Goal: Transaction & Acquisition: Purchase product/service

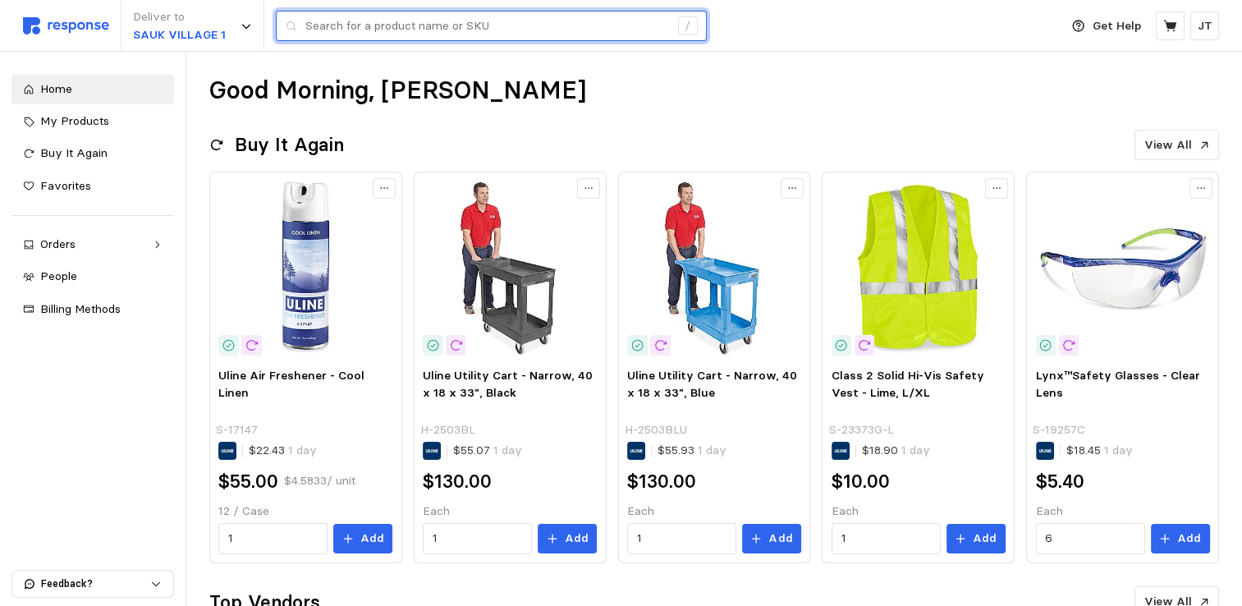
click at [356, 19] on input "text" at bounding box center [487, 26] width 364 height 30
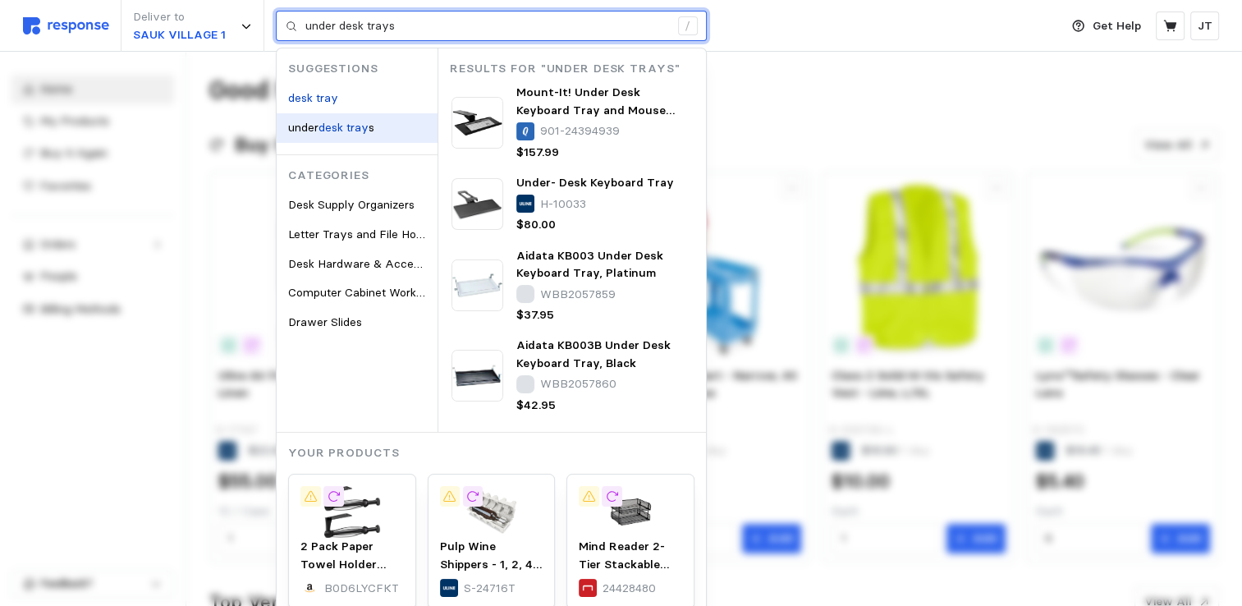
click at [346, 130] on mark "desk tray" at bounding box center [343, 127] width 50 height 15
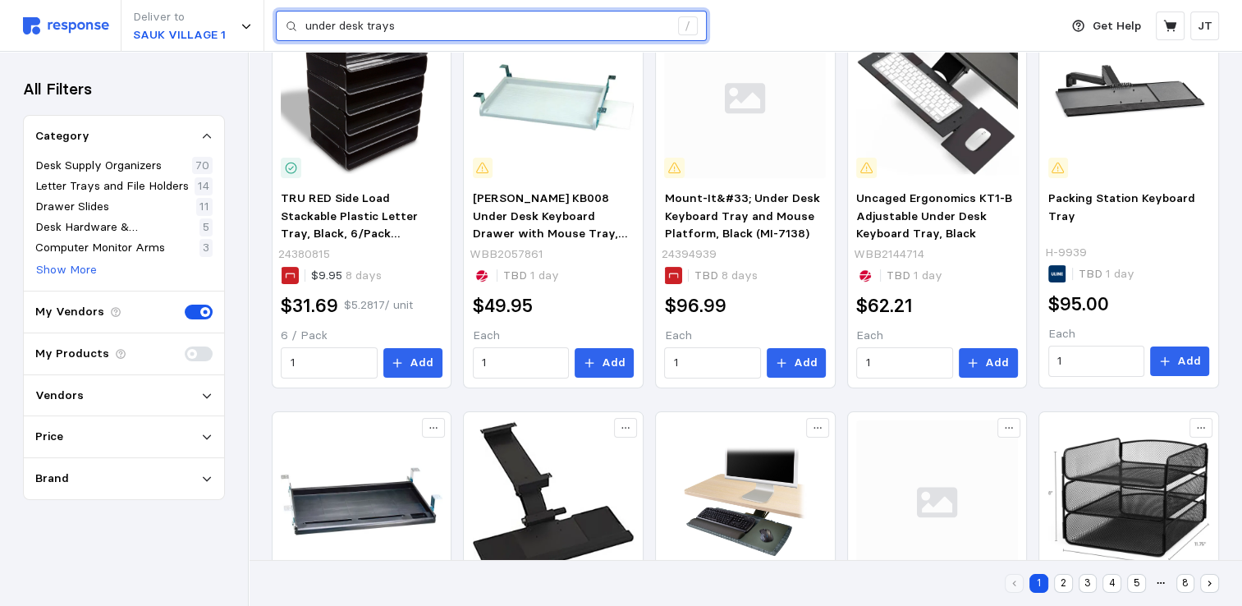
scroll to position [945, 0]
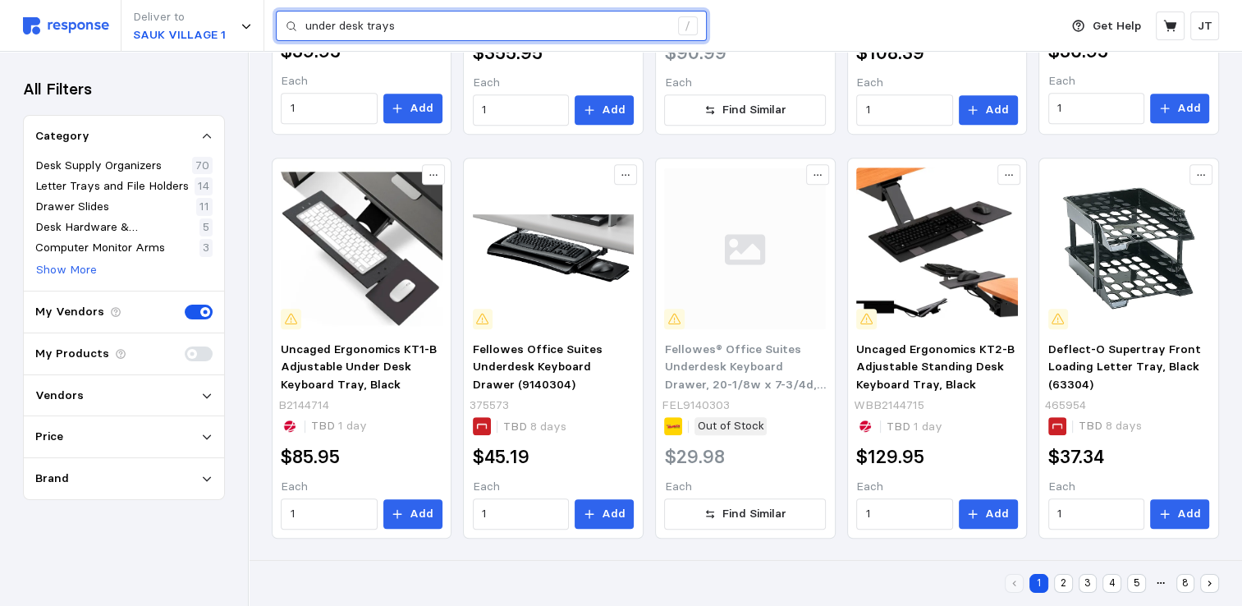
type input "under desk trays"
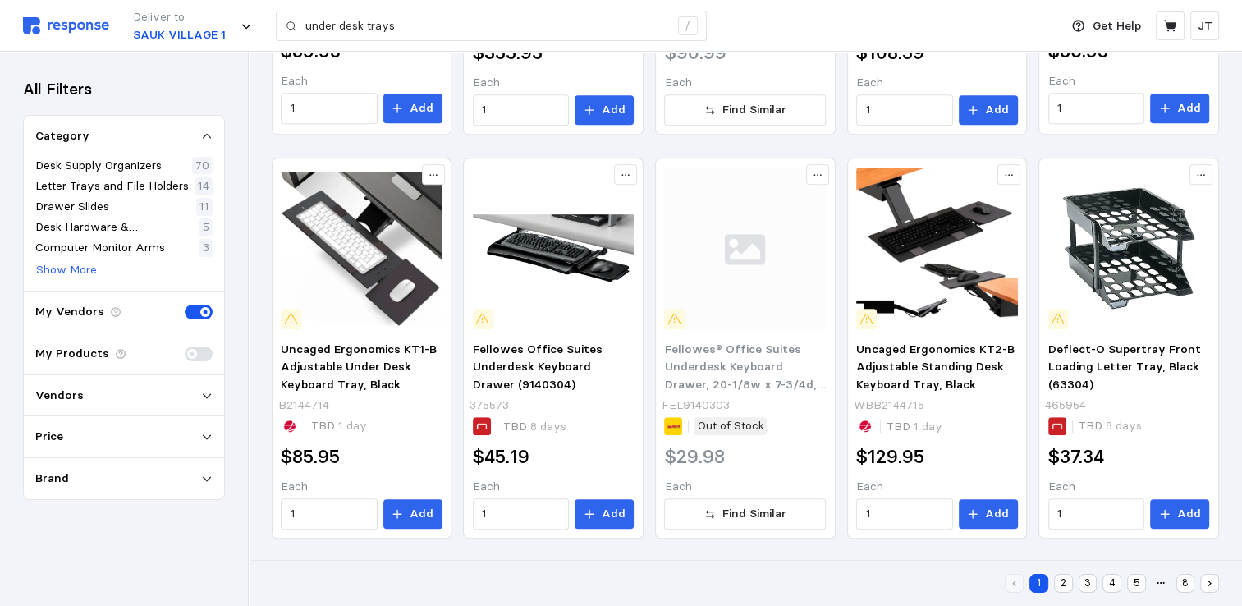
click at [1064, 583] on button "2" at bounding box center [1063, 583] width 19 height 19
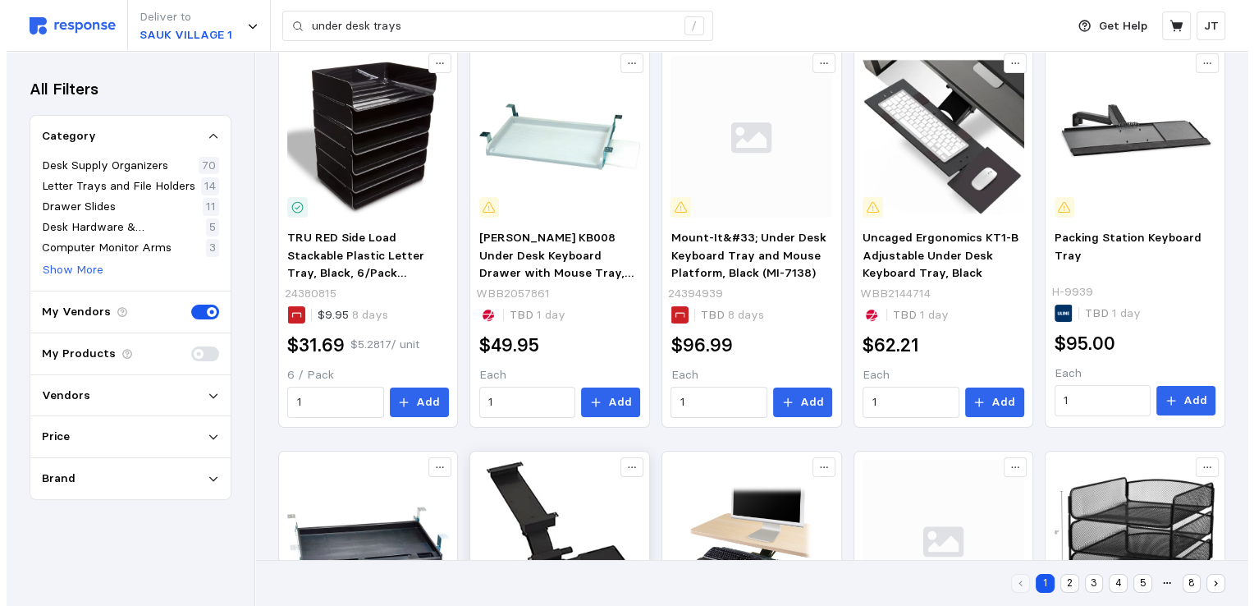
scroll to position [253, 0]
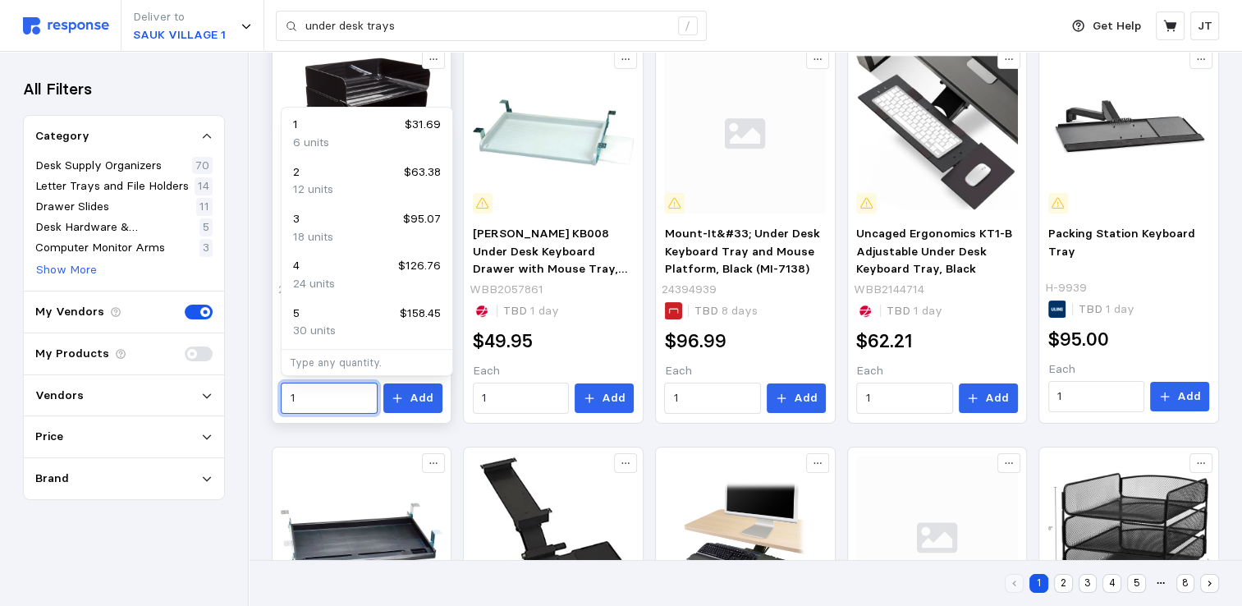
click at [315, 402] on input "1" at bounding box center [330, 398] width 78 height 30
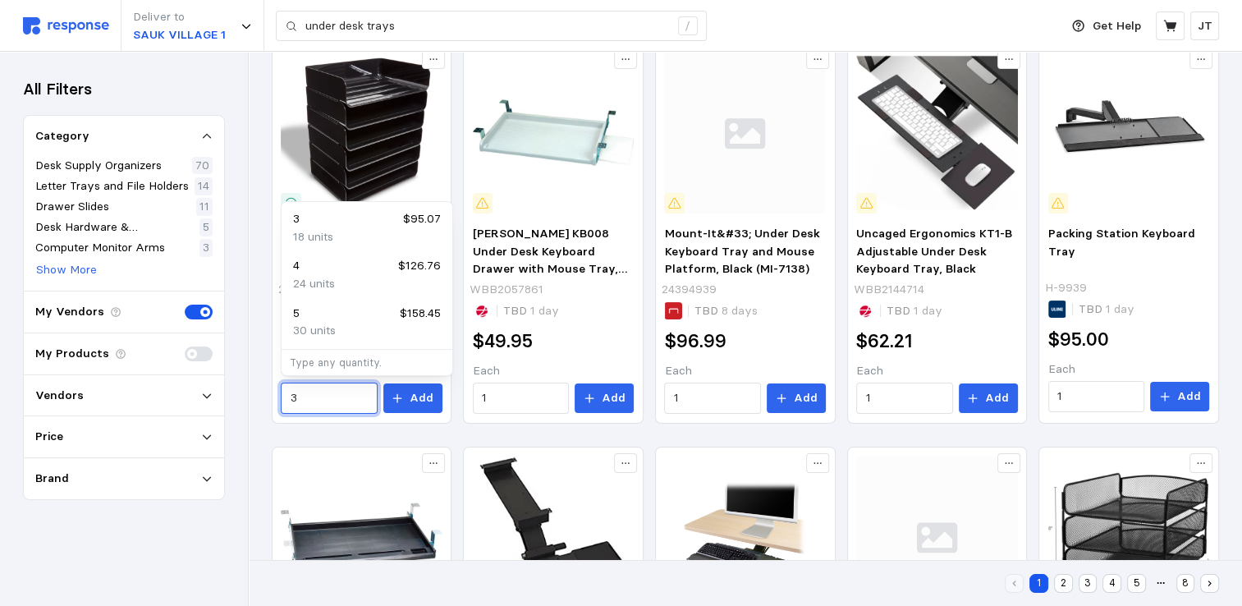
click at [307, 233] on p "18 units" at bounding box center [313, 237] width 40 height 18
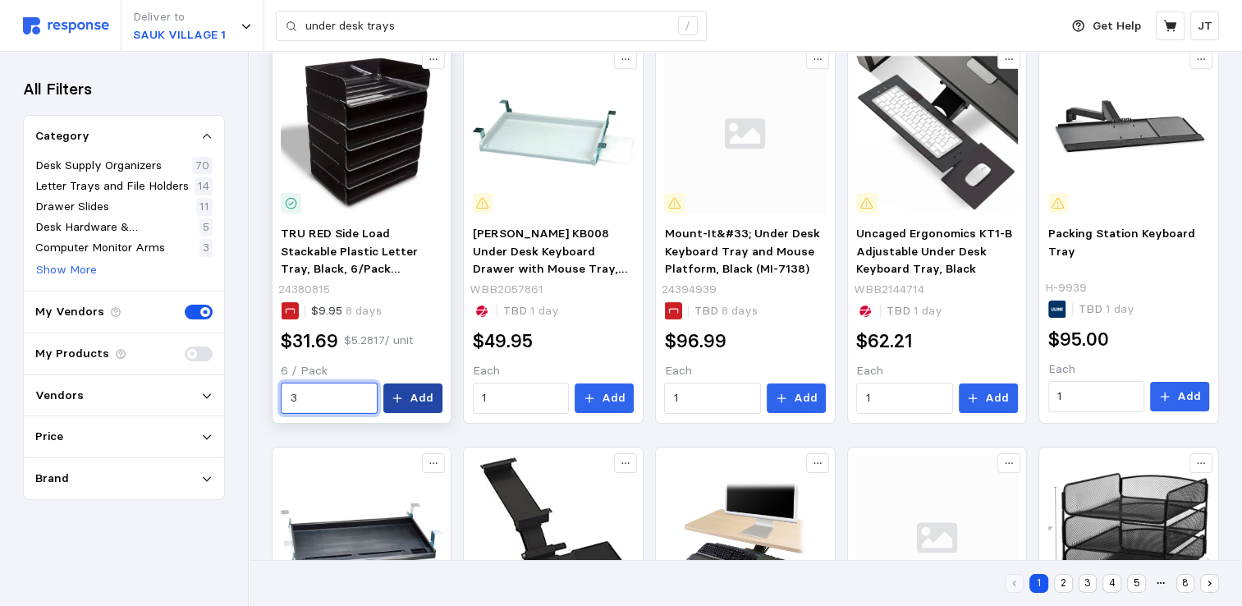
type input "3"
click at [416, 397] on p "Add" at bounding box center [422, 398] width 24 height 18
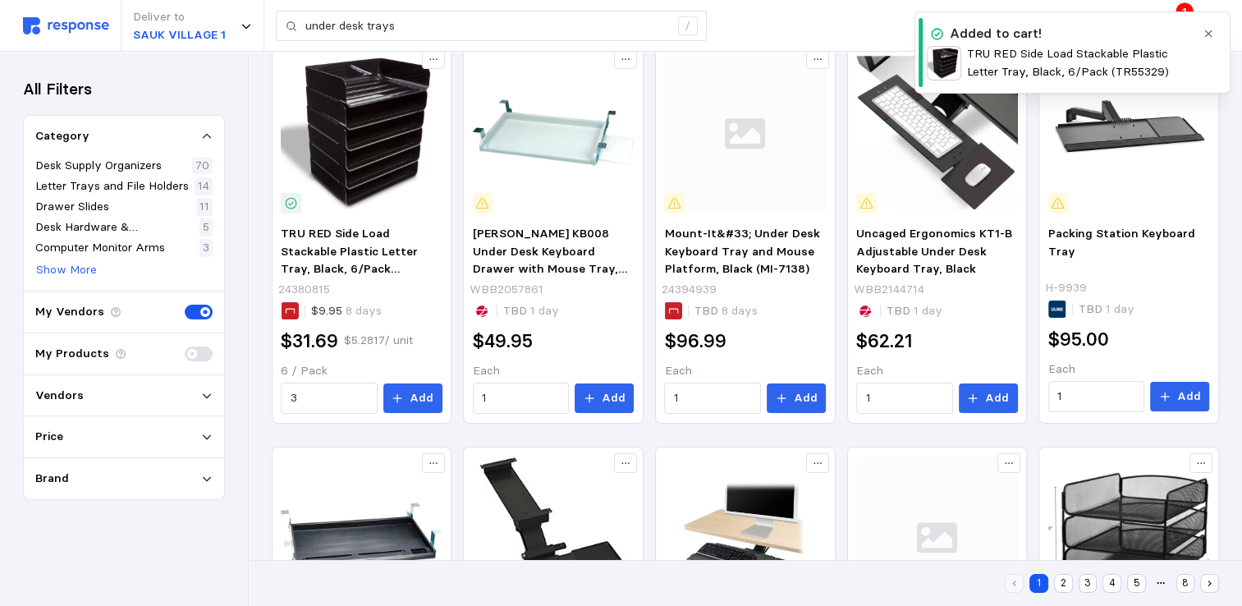
click at [1035, 51] on p "TRU RED Side Load Stackable Plastic Letter Tray, Black, 6/Pack (TR55329)" at bounding box center [1081, 62] width 228 height 35
click at [1183, 7] on p "1" at bounding box center [1184, 11] width 5 height 18
click at [1205, 32] on icon "button" at bounding box center [1207, 33] width 11 height 11
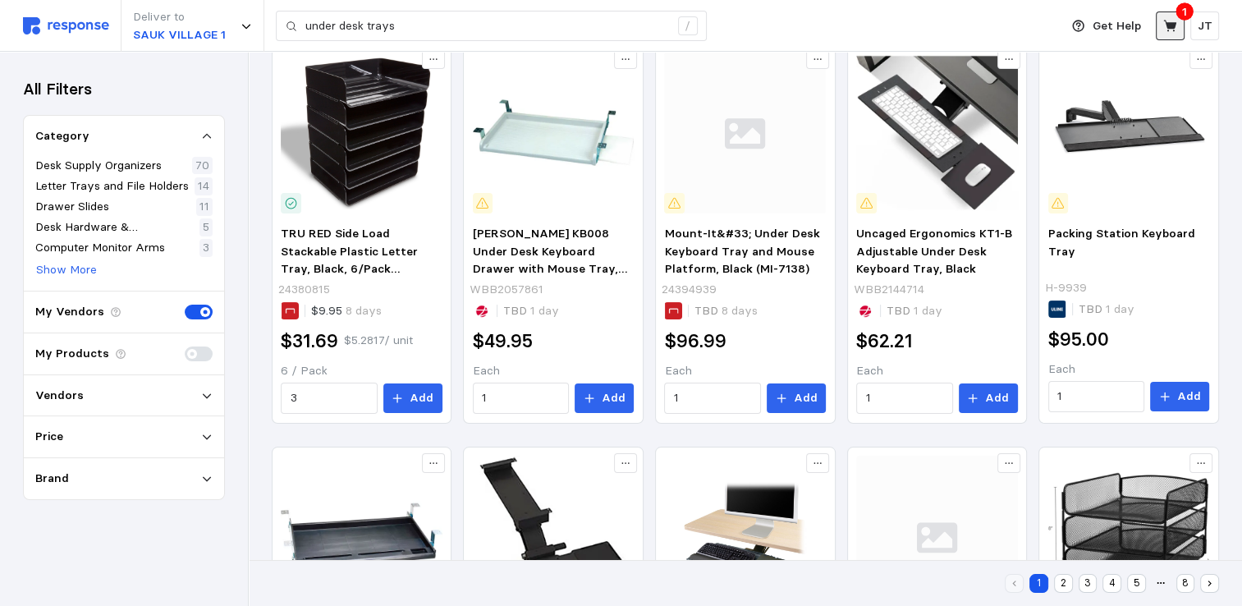
click at [1174, 11] on button at bounding box center [1170, 25] width 29 height 29
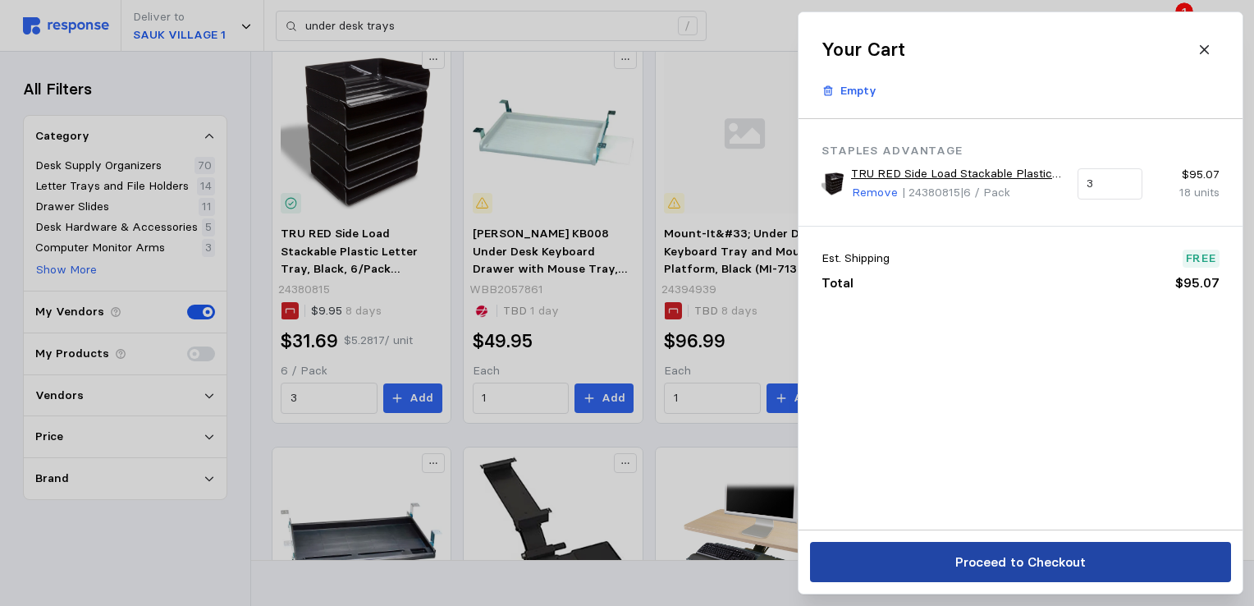
click at [998, 569] on p "Proceed to Checkout" at bounding box center [1020, 562] width 130 height 21
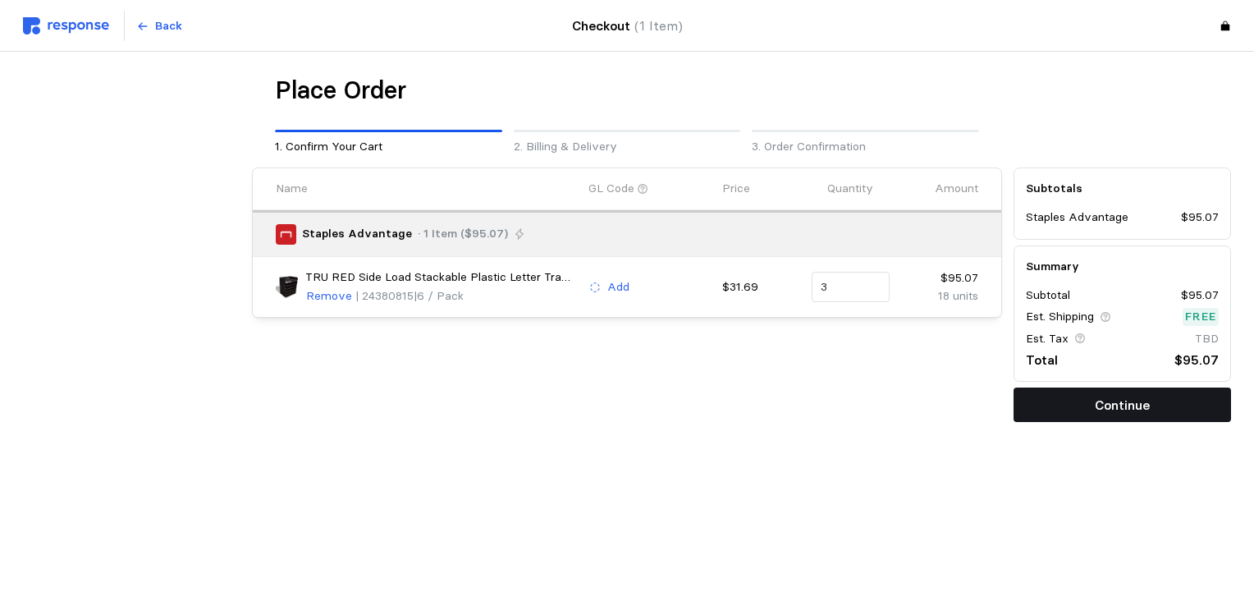
click at [1134, 405] on p "Continue" at bounding box center [1122, 405] width 55 height 21
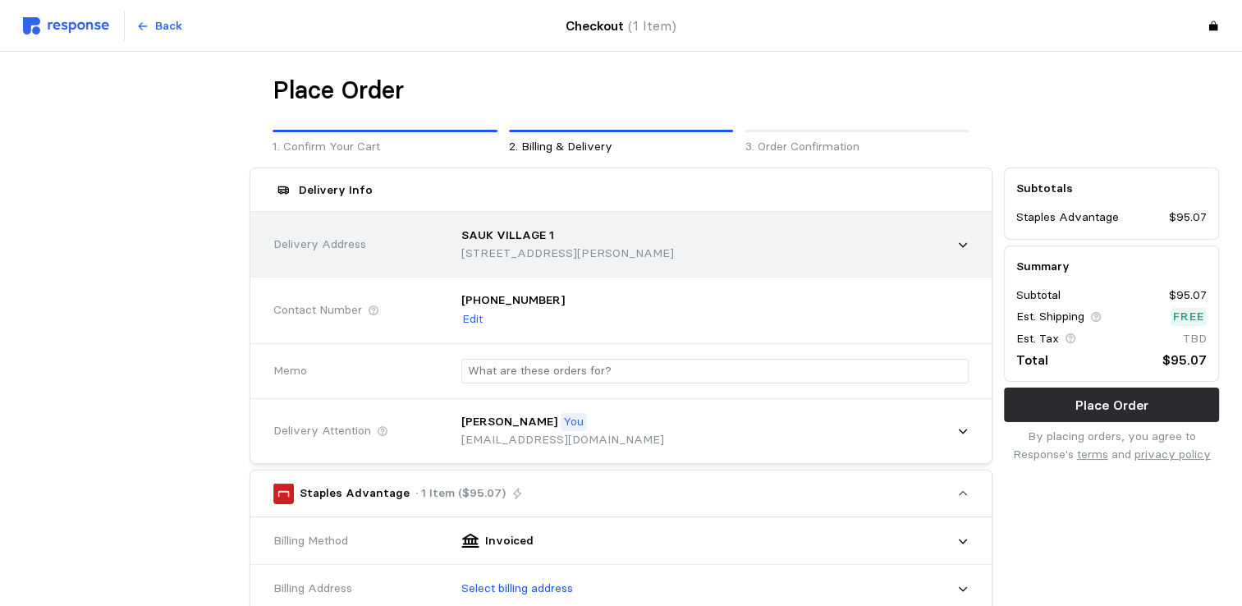
click at [703, 264] on div "SAUK VILLAGE 1 [STREET_ADDRESS][PERSON_NAME]" at bounding box center [709, 244] width 519 height 58
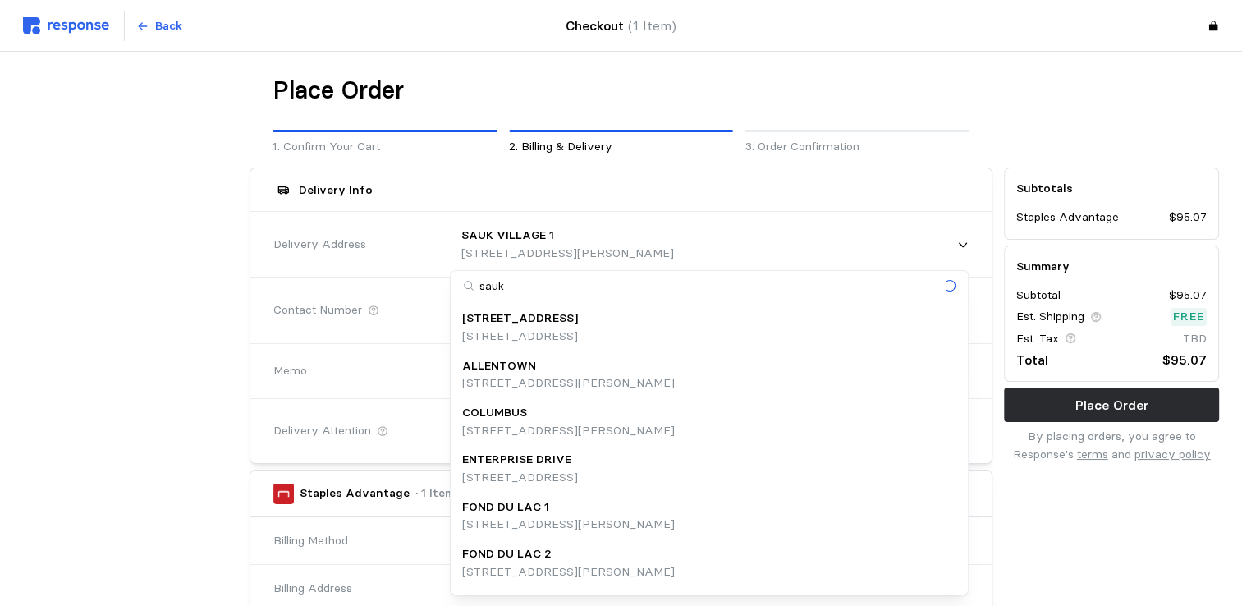
type input "sauk2"
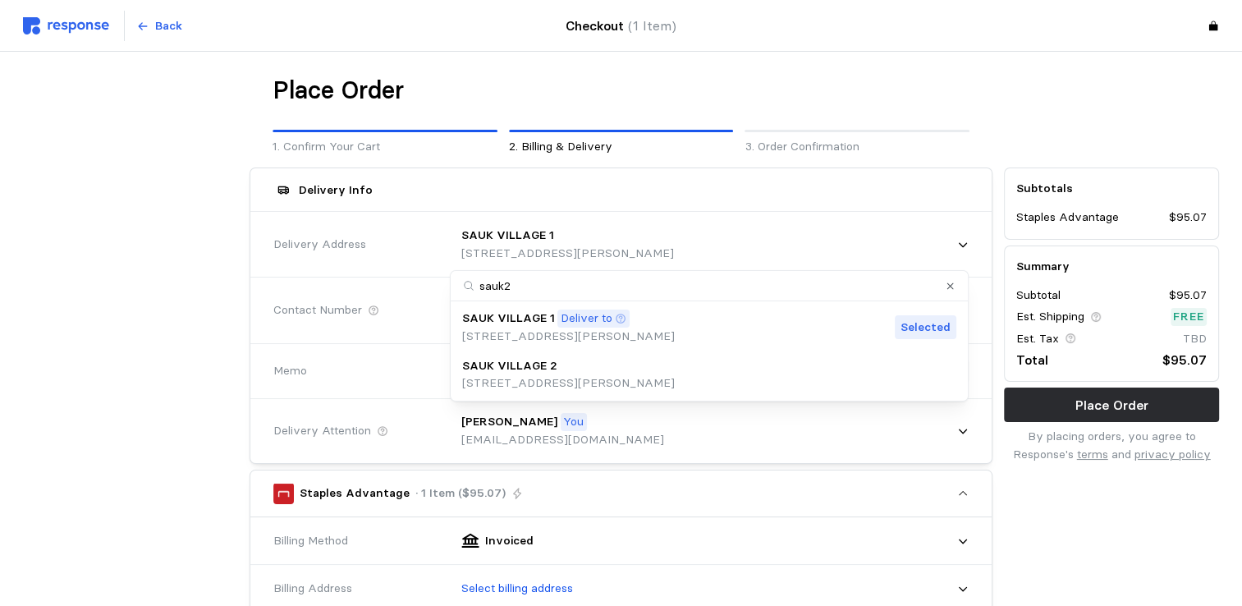
click at [604, 375] on p "[STREET_ADDRESS][PERSON_NAME]" at bounding box center [568, 383] width 213 height 18
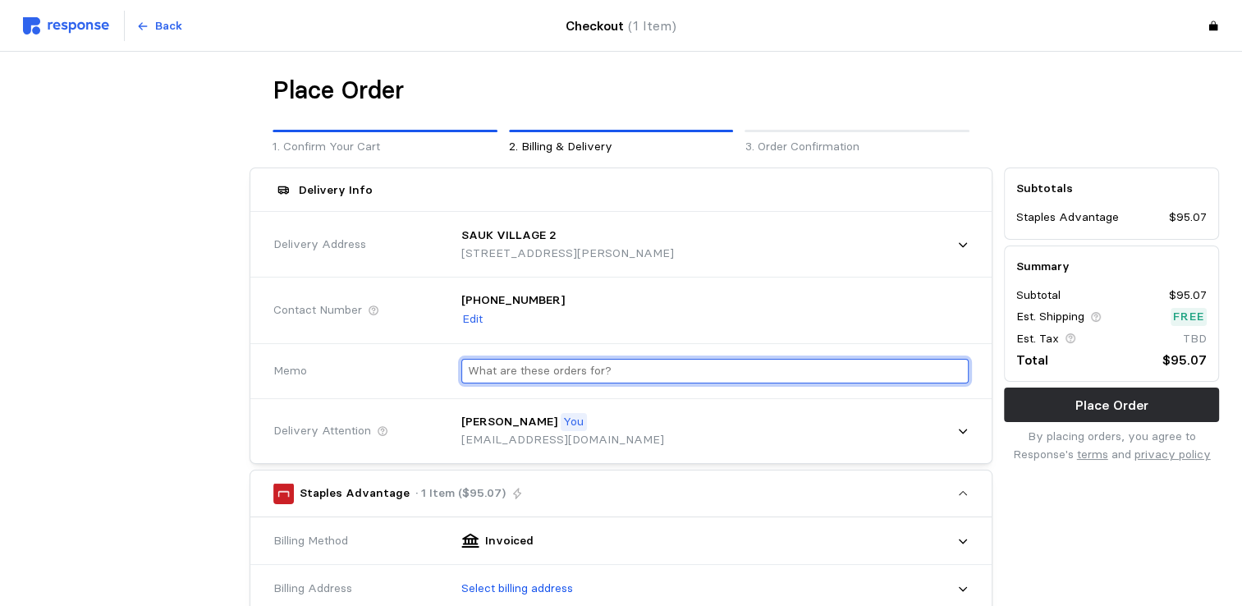
click at [519, 373] on input "text" at bounding box center [715, 371] width 494 height 24
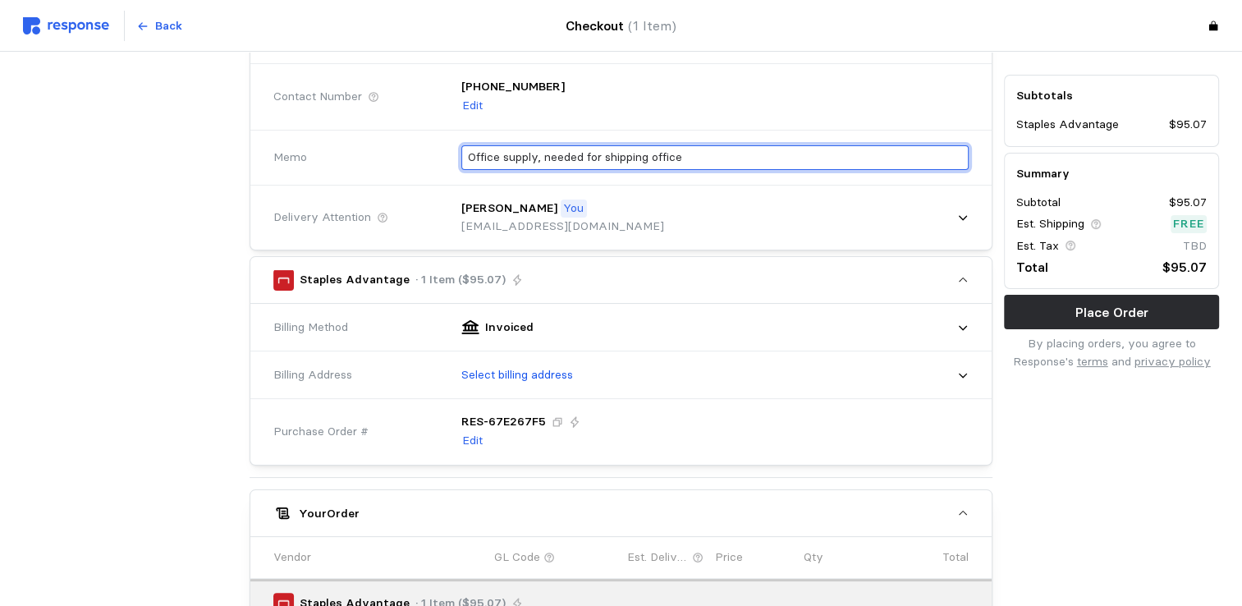
scroll to position [218, 0]
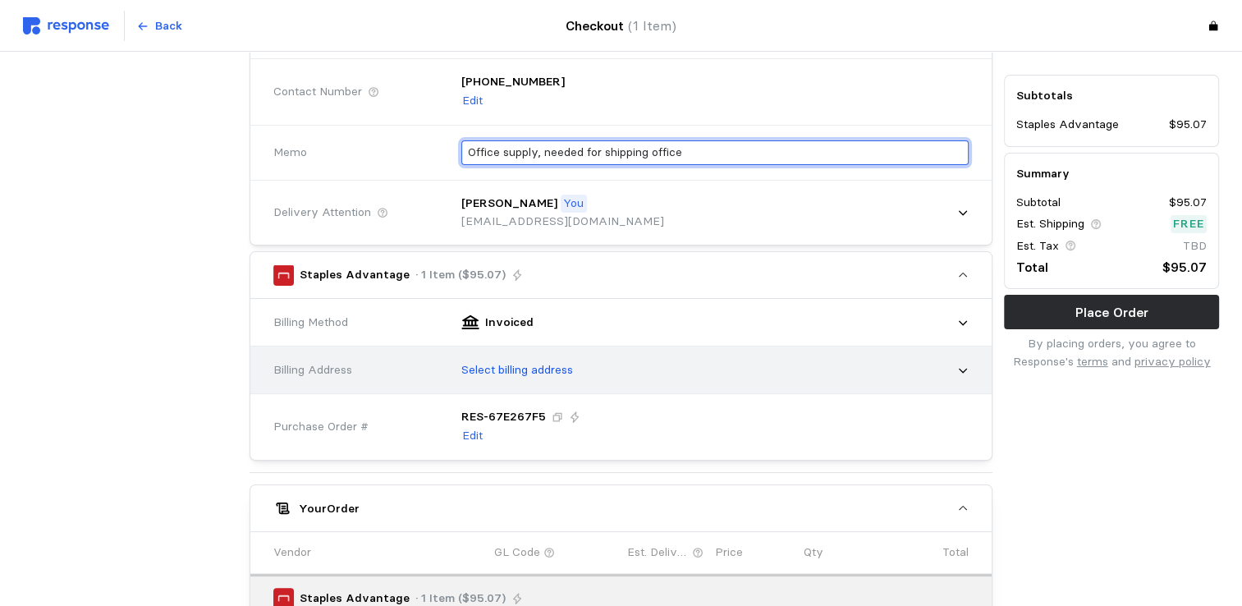
type input "Office supply, needed for shipping office"
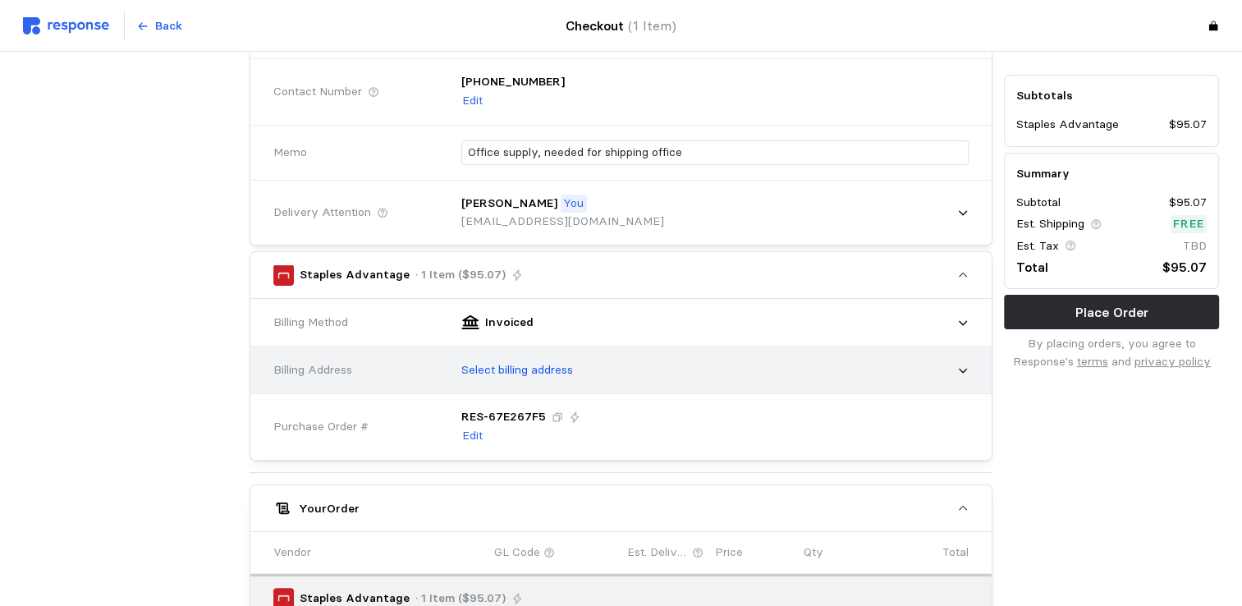
click at [536, 361] on p "Select billing address" at bounding box center [517, 370] width 112 height 18
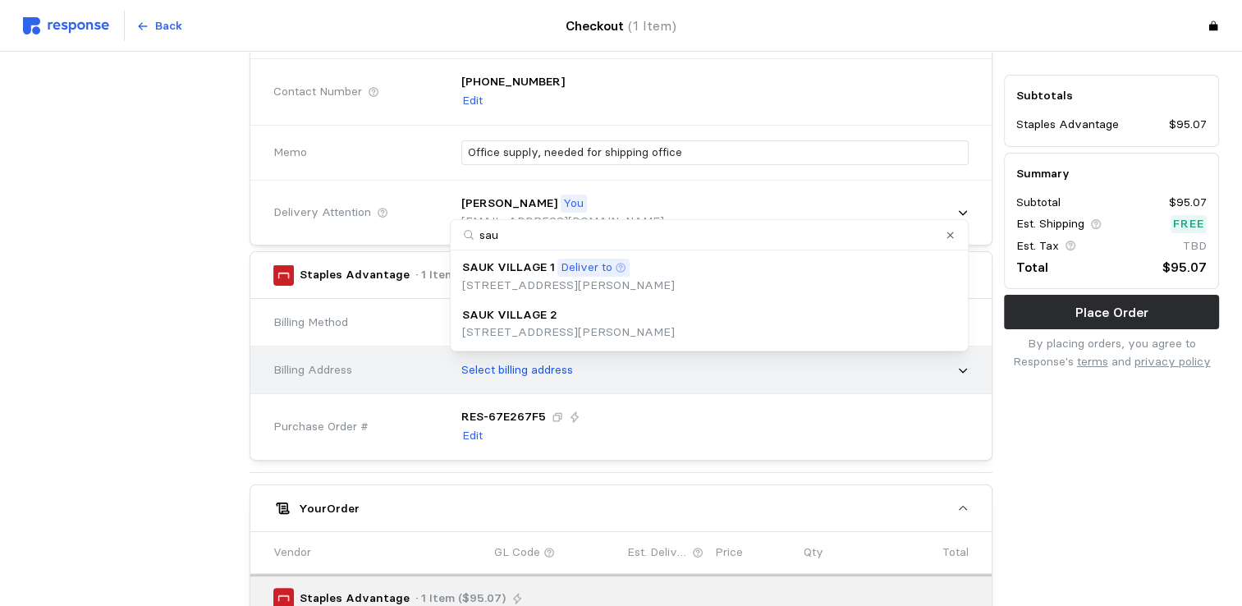
type input "sauk"
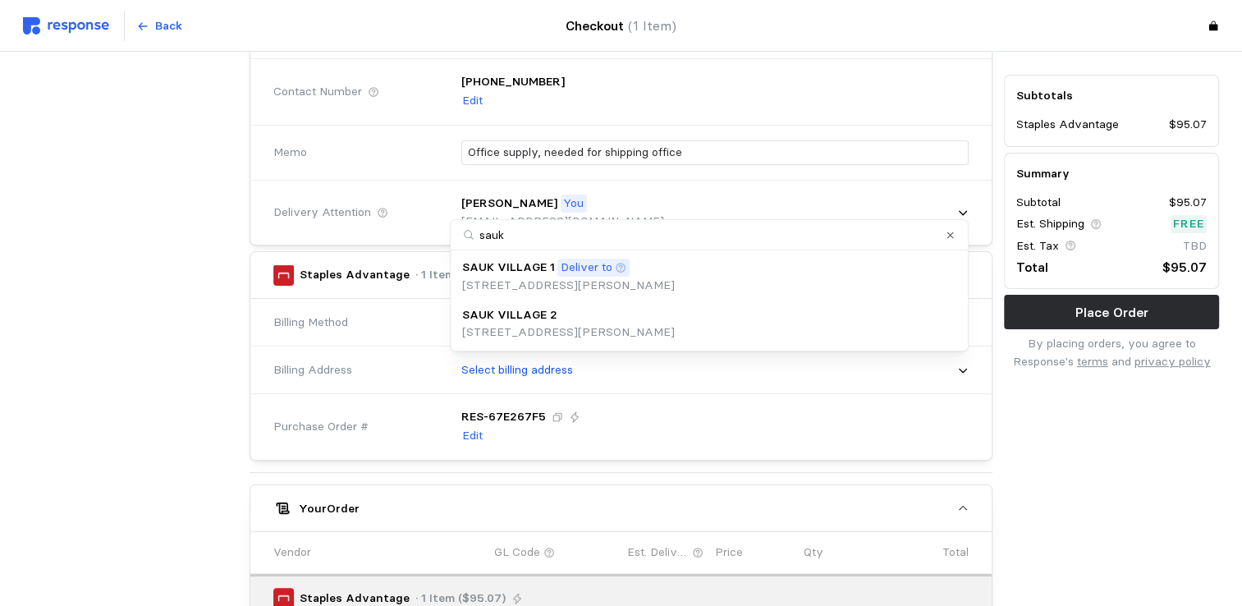
click at [522, 327] on p "[STREET_ADDRESS][PERSON_NAME]" at bounding box center [568, 332] width 213 height 18
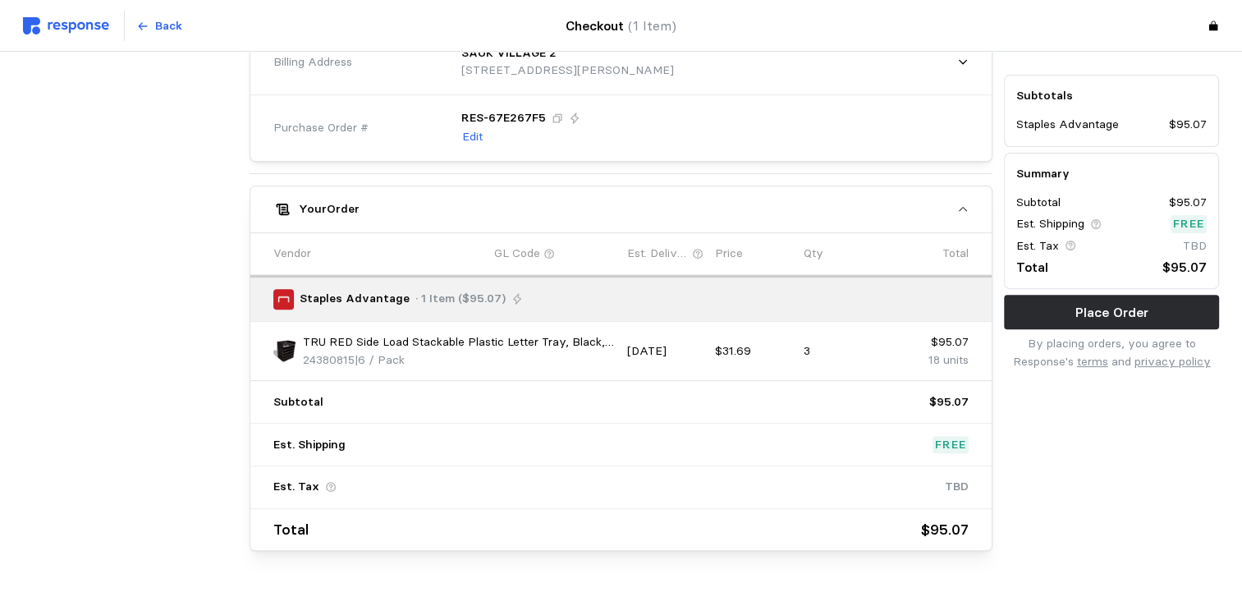
scroll to position [567, 0]
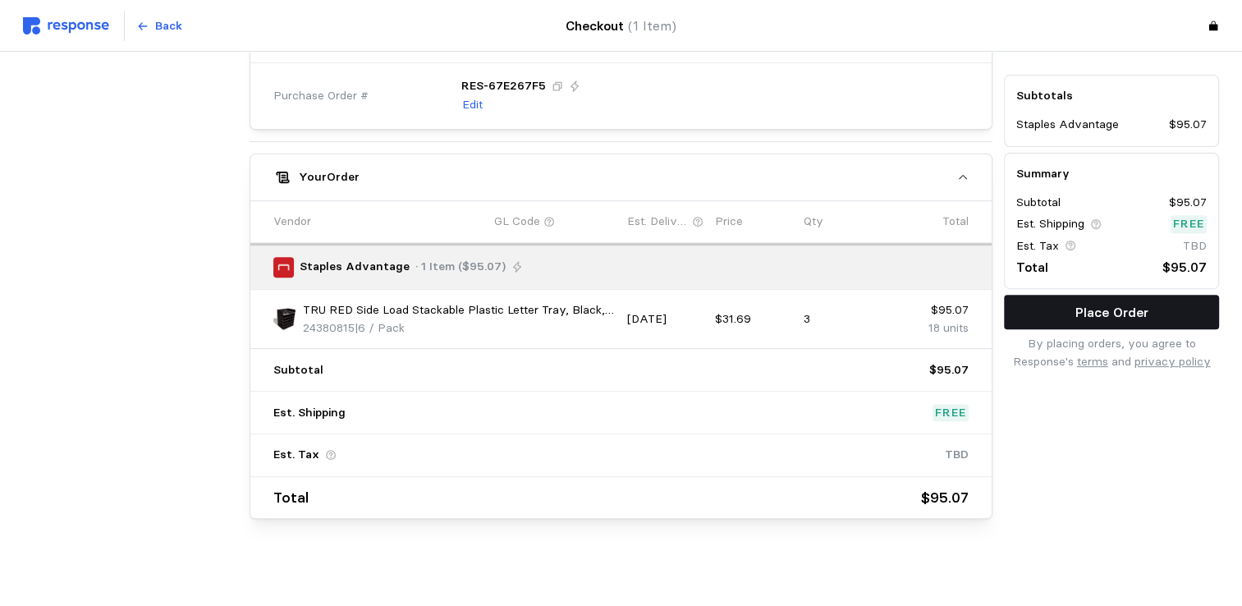
click at [1106, 311] on p "Place Order" at bounding box center [1111, 312] width 73 height 21
